Goal: Task Accomplishment & Management: Manage account settings

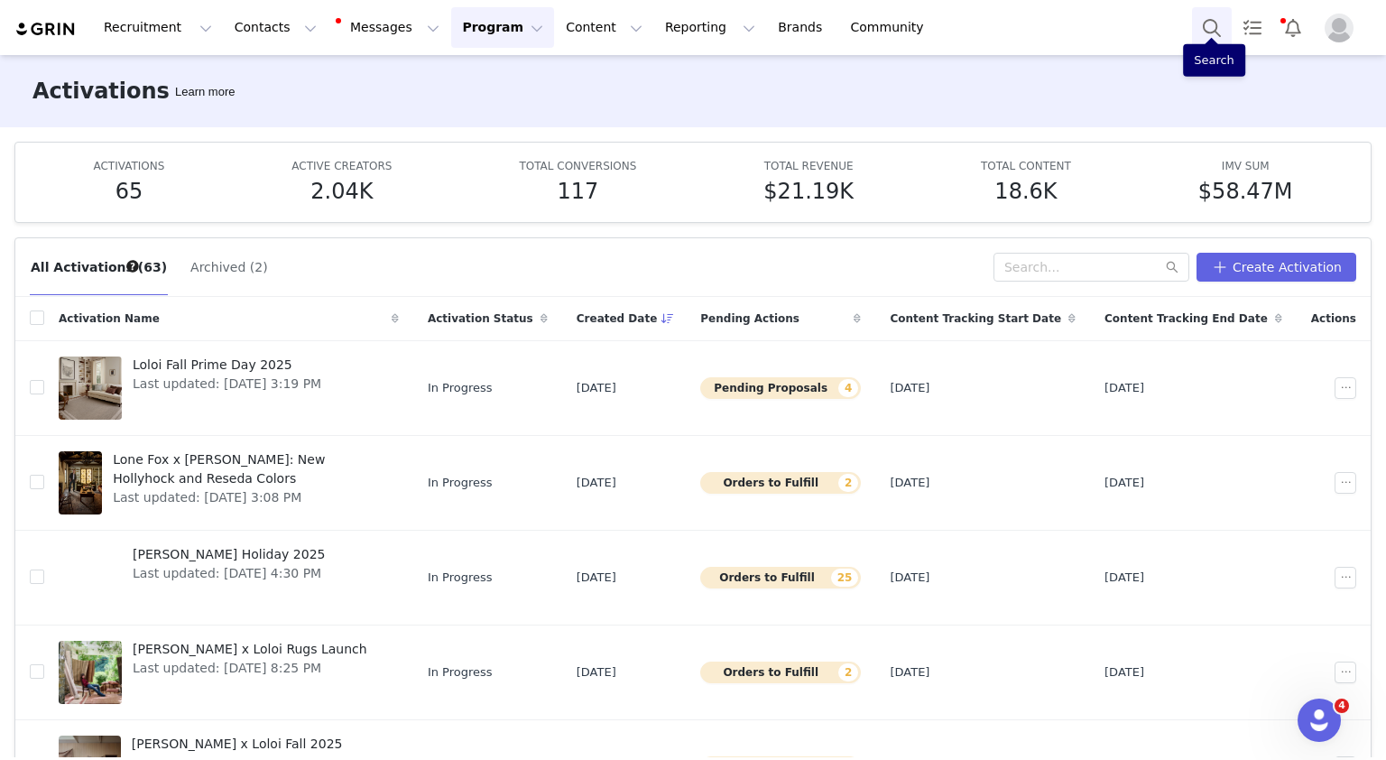
click at [1201, 31] on button "Search" at bounding box center [1212, 27] width 40 height 41
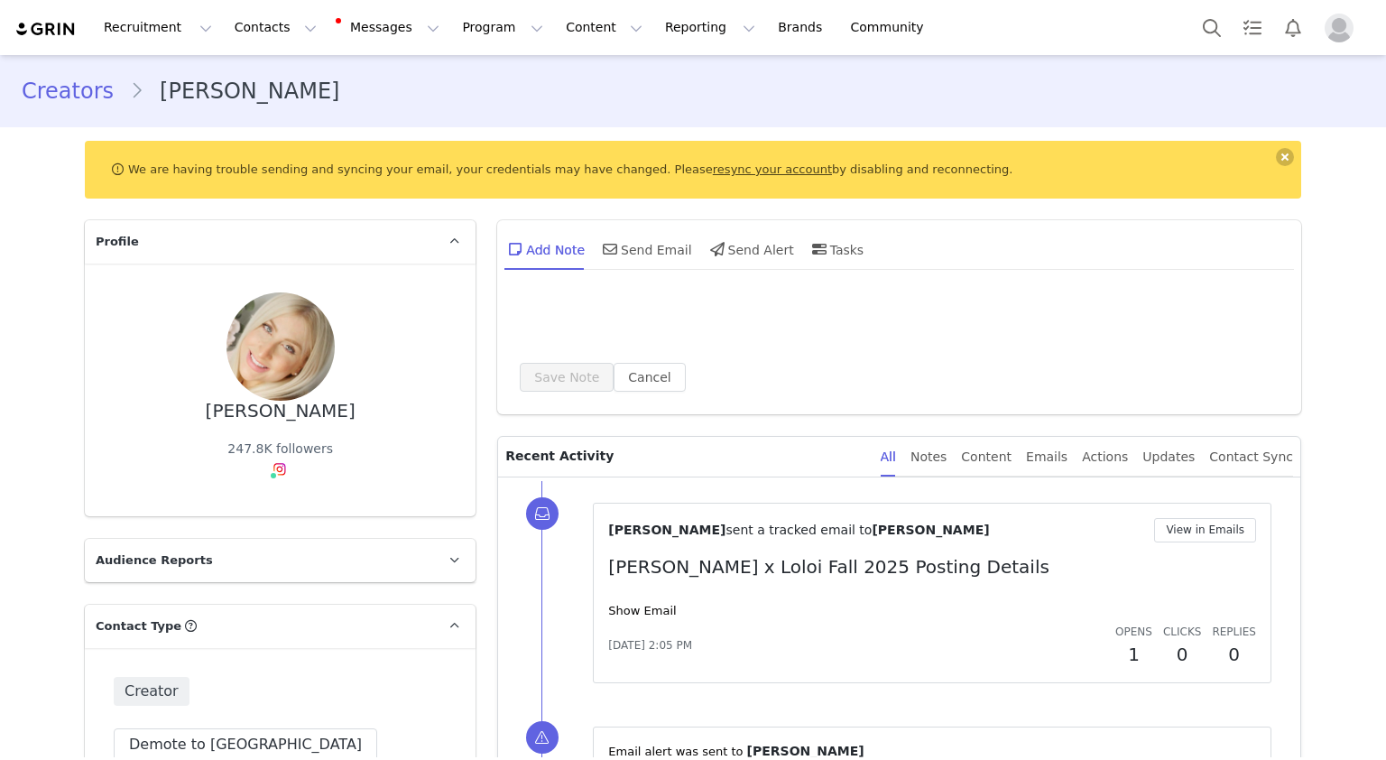
scroll to position [141, 0]
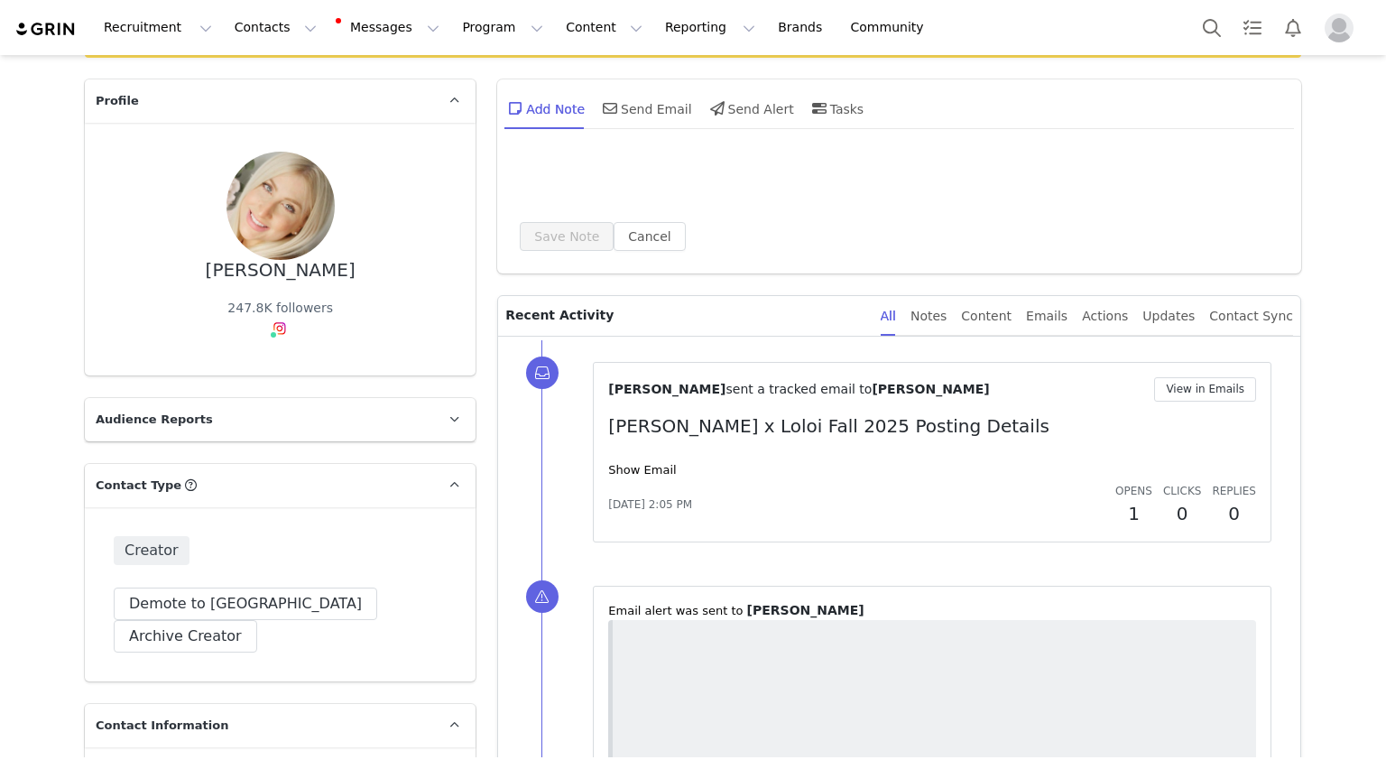
select select "[object Object]"
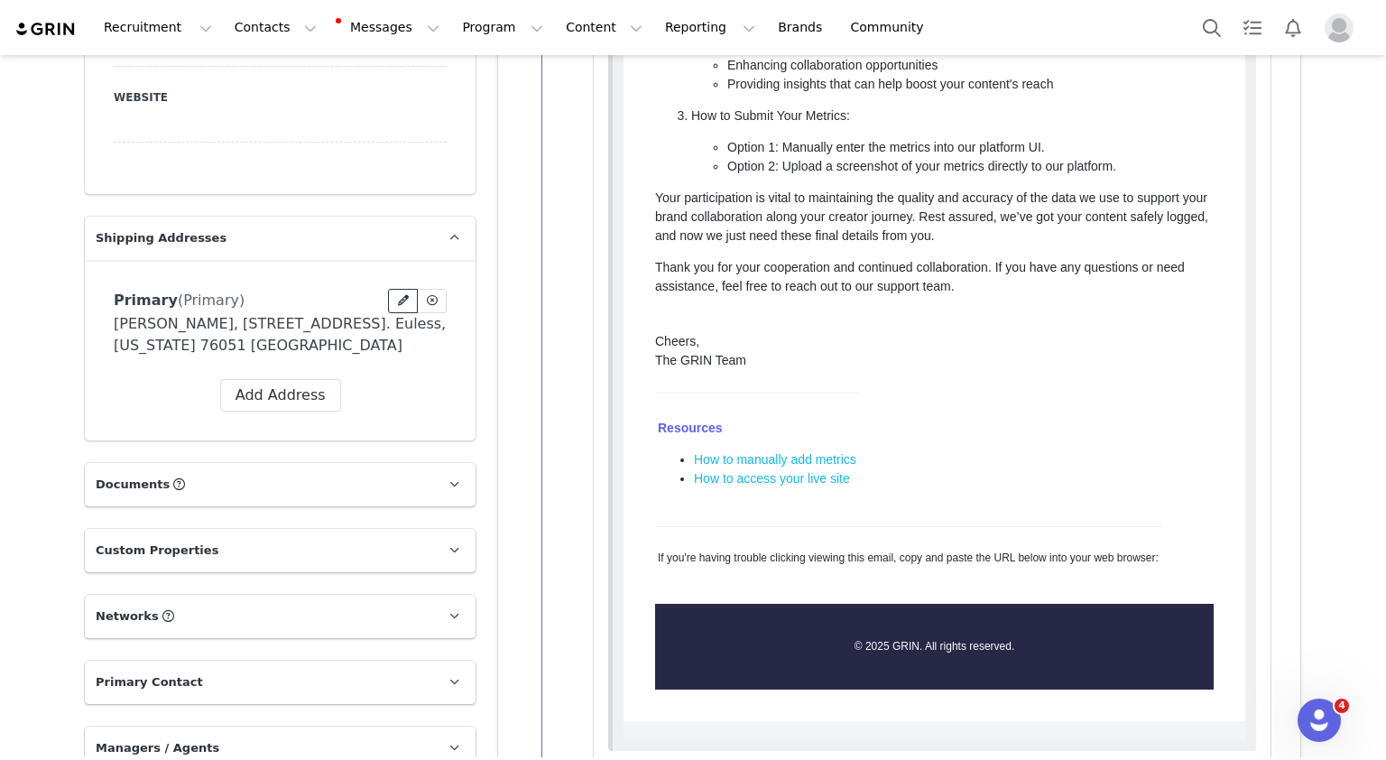
scroll to position [0, 0]
click at [399, 295] on icon at bounding box center [403, 300] width 11 height 11
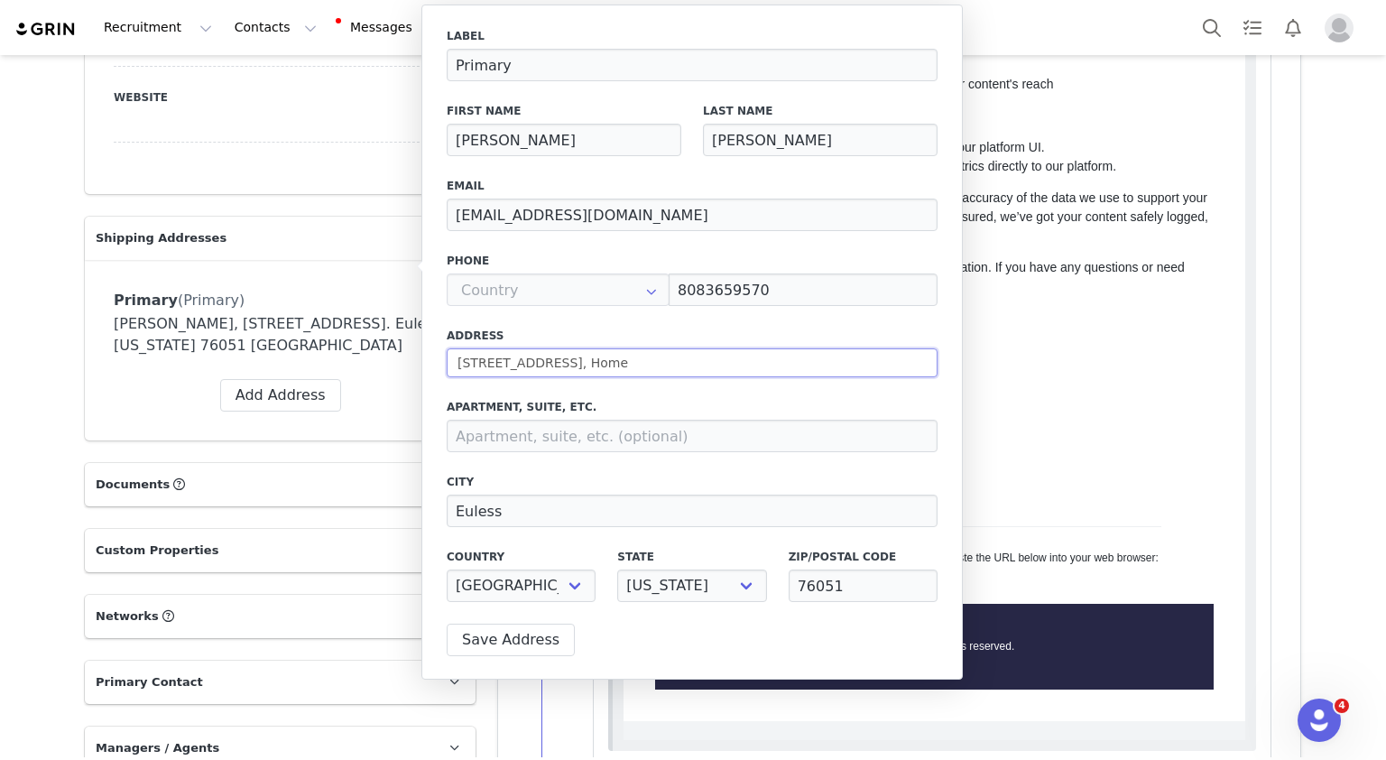
click at [621, 364] on input "2214 Grizzly Run Ln, Home" at bounding box center [692, 362] width 491 height 29
type input "2214 Grizzly Run Ln, Hom"
select select
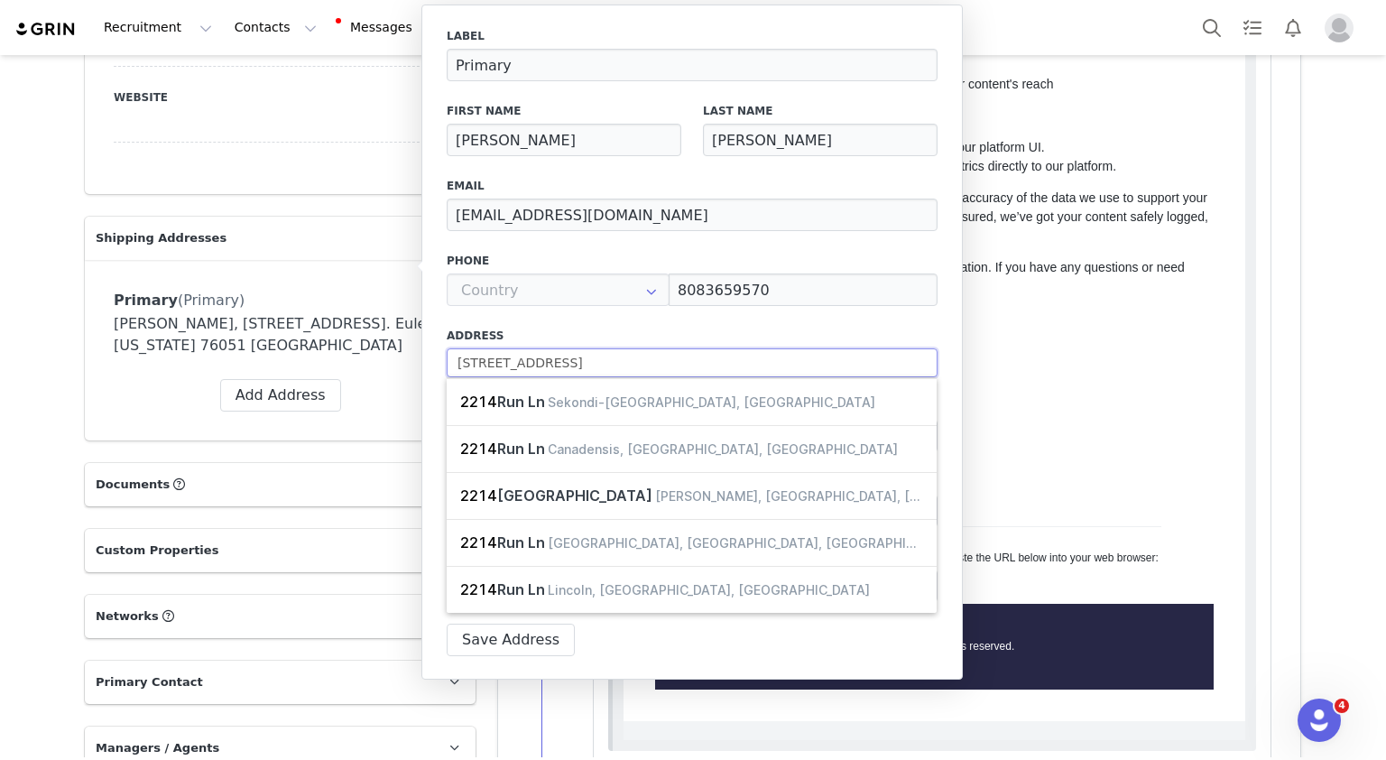
type input "2214 Grizzly Run Ln, Ho"
select select
type input "2214 Grizzly Run Ln, H"
select select
type input "2214 Grizzly Run Ln,"
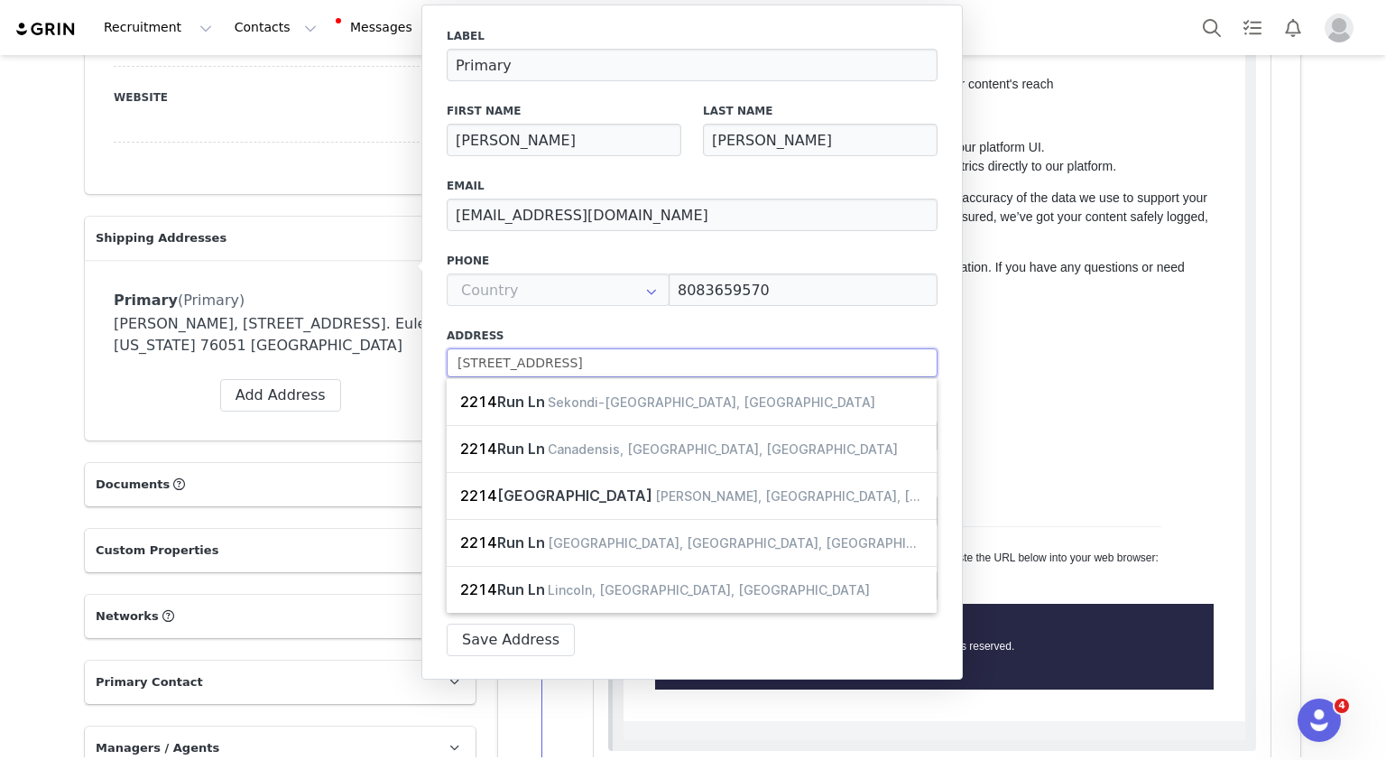
select select
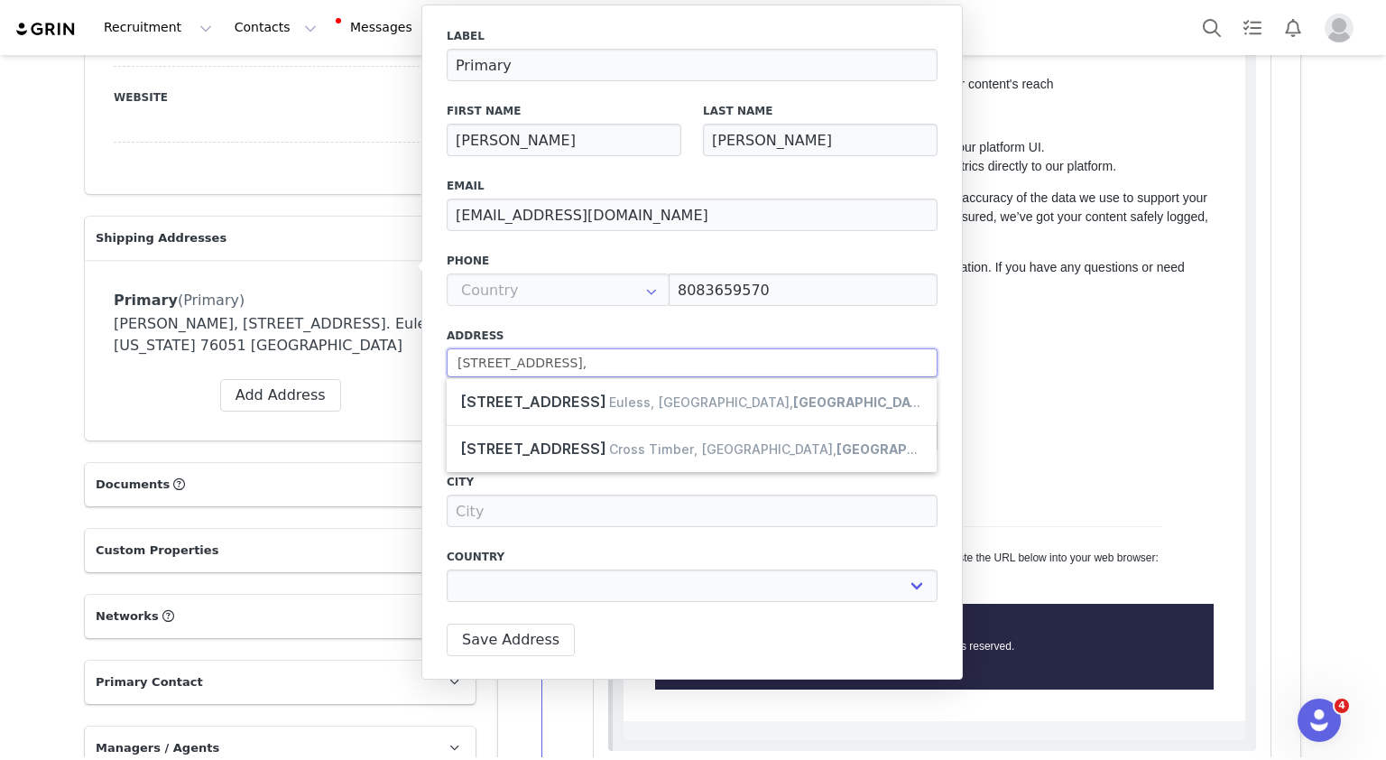
type input "2214 Grizzly Run Ln,"
select select
type input "2214 Grizzly Run Ln"
type input "Euless"
select select "[object Object]"
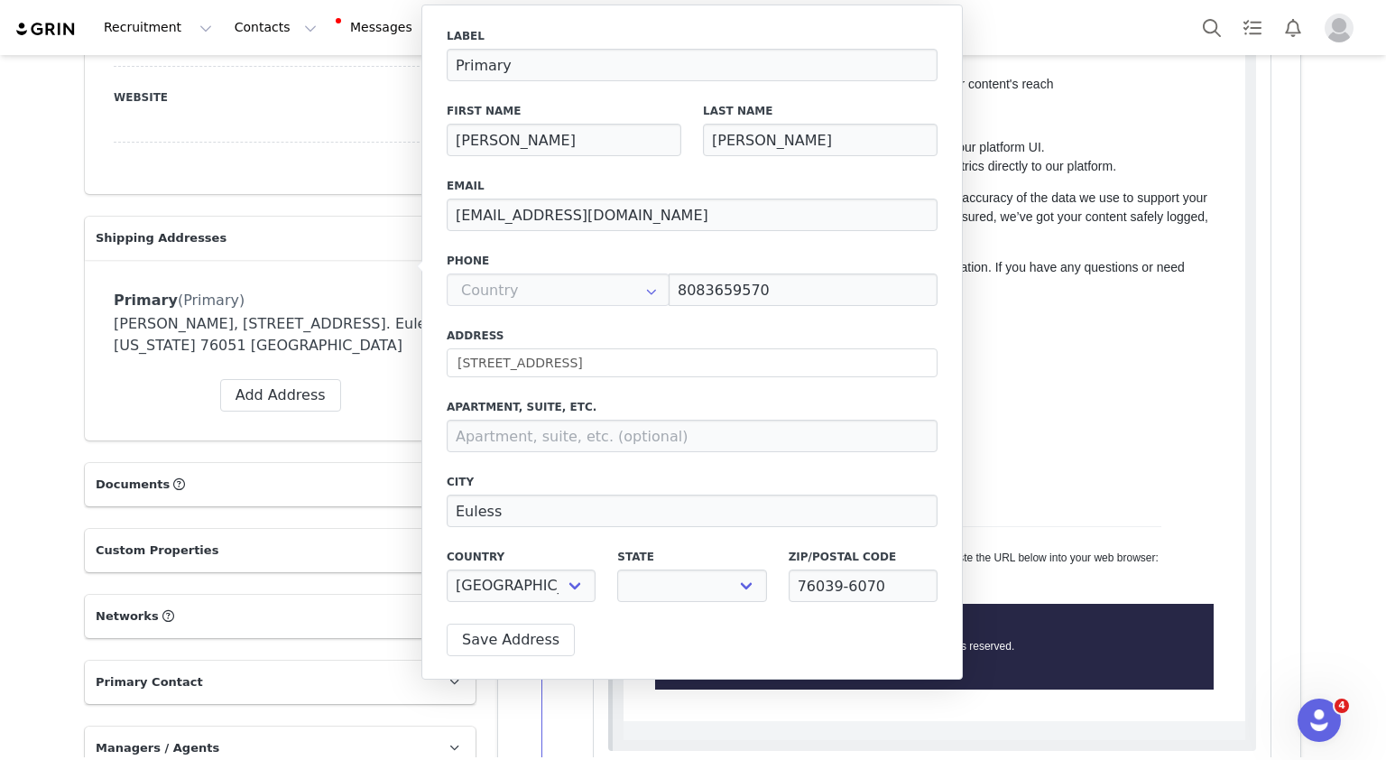
select select "[object Object]"
click at [533, 633] on button "Save Address" at bounding box center [511, 640] width 128 height 32
